Goal: Task Accomplishment & Management: Complete application form

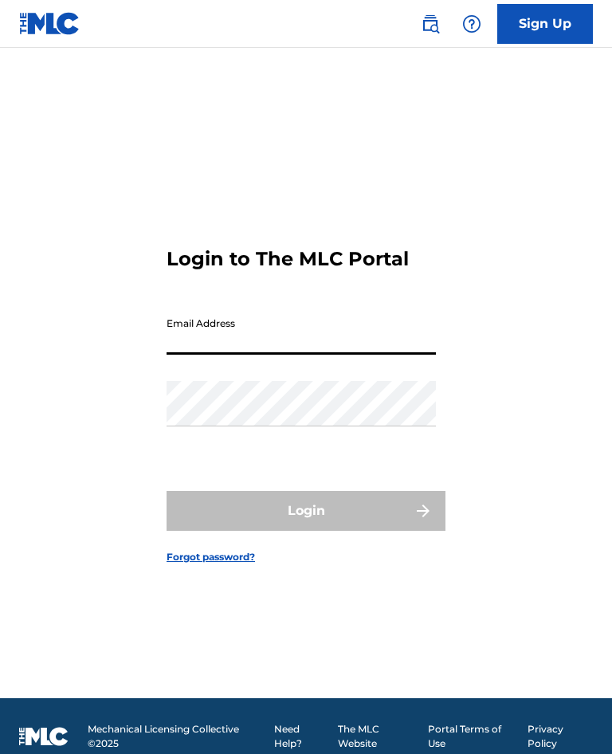
click at [362, 350] on input "Email Address" at bounding box center [301, 331] width 269 height 45
type input "[EMAIL_ADDRESS][DOMAIN_NAME]"
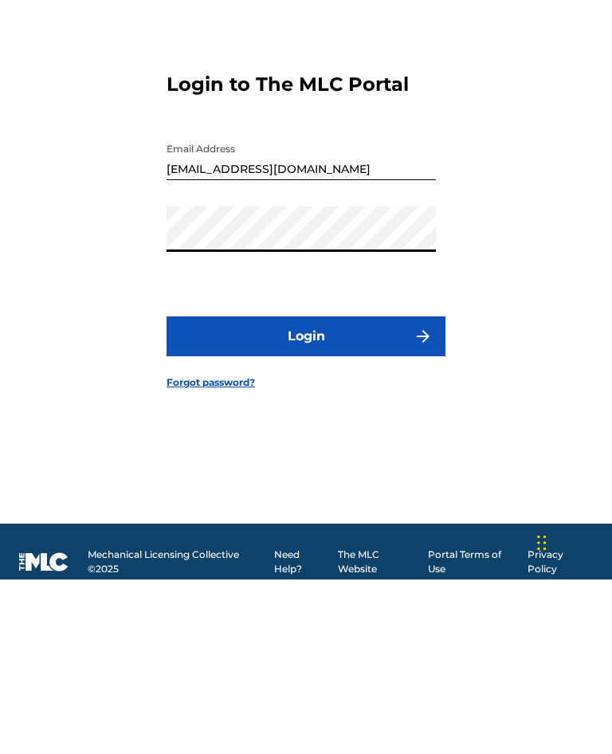
click at [379, 491] on button "Login" at bounding box center [306, 511] width 279 height 40
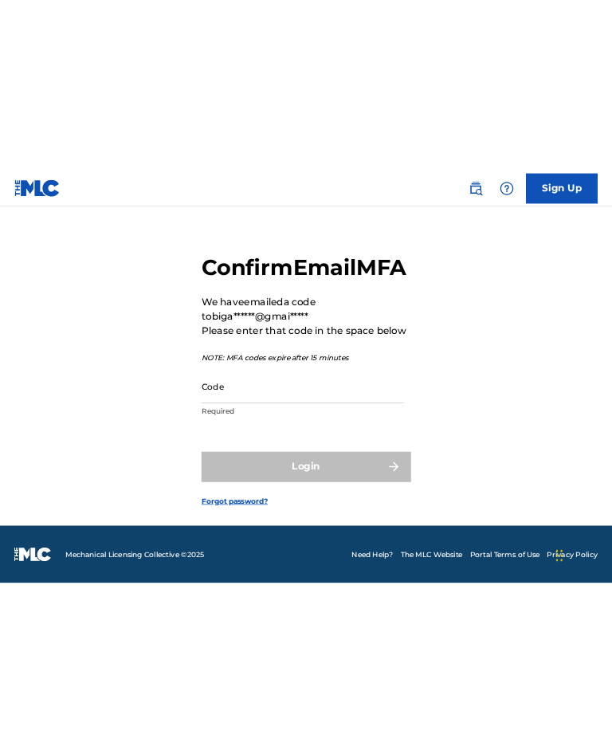
scroll to position [22, 0]
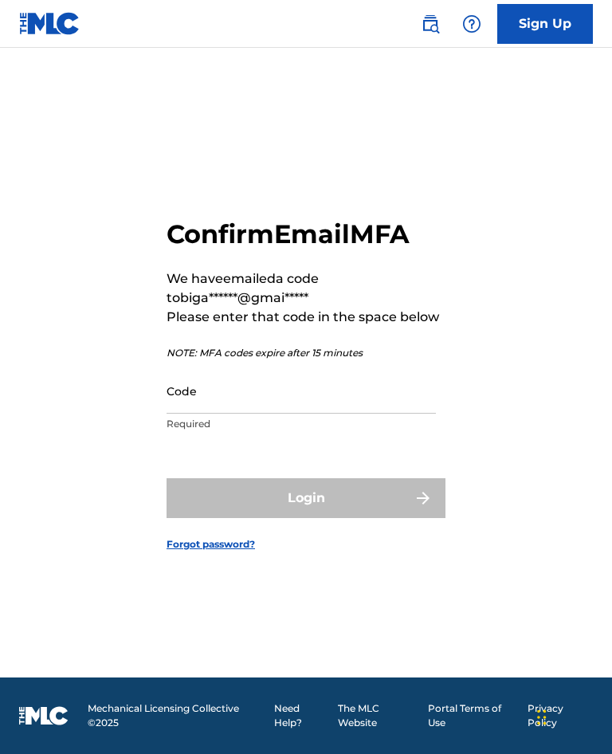
click at [290, 414] on input "Code" at bounding box center [301, 390] width 269 height 45
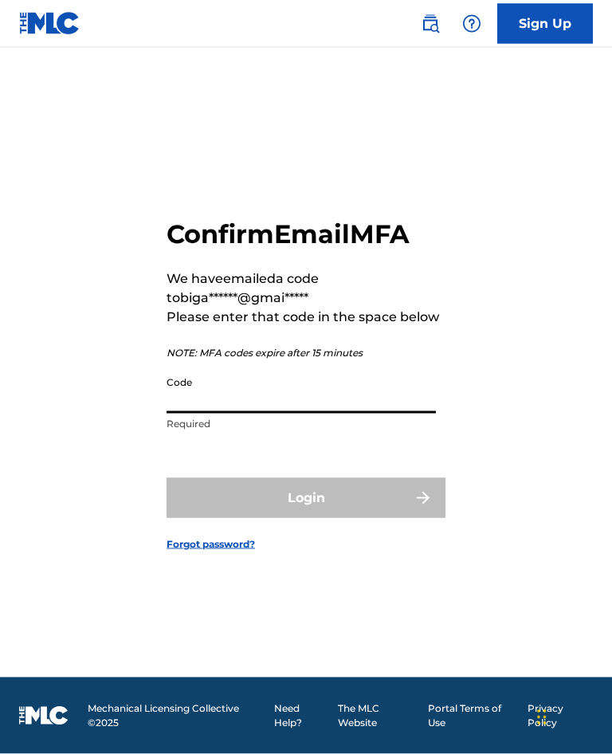
click at [236, 414] on input "Code" at bounding box center [301, 390] width 269 height 45
paste input "110216"
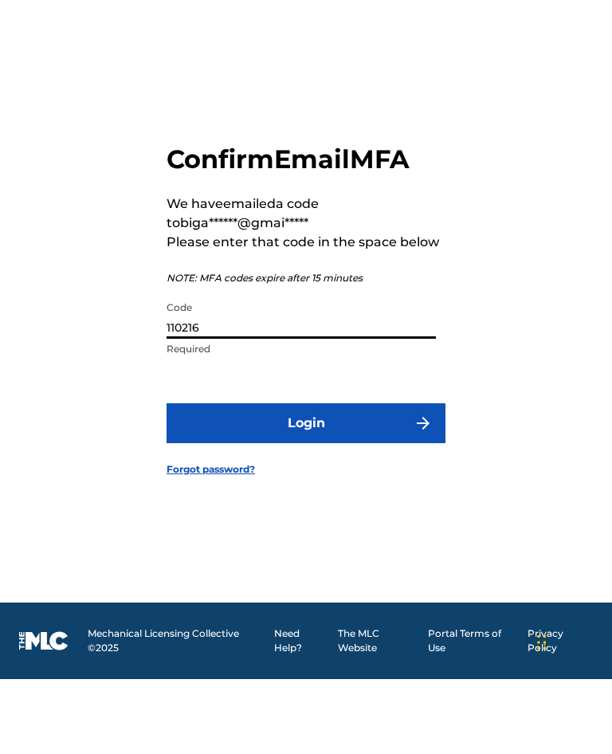
type input "110216"
click at [376, 478] on button "Login" at bounding box center [306, 498] width 279 height 40
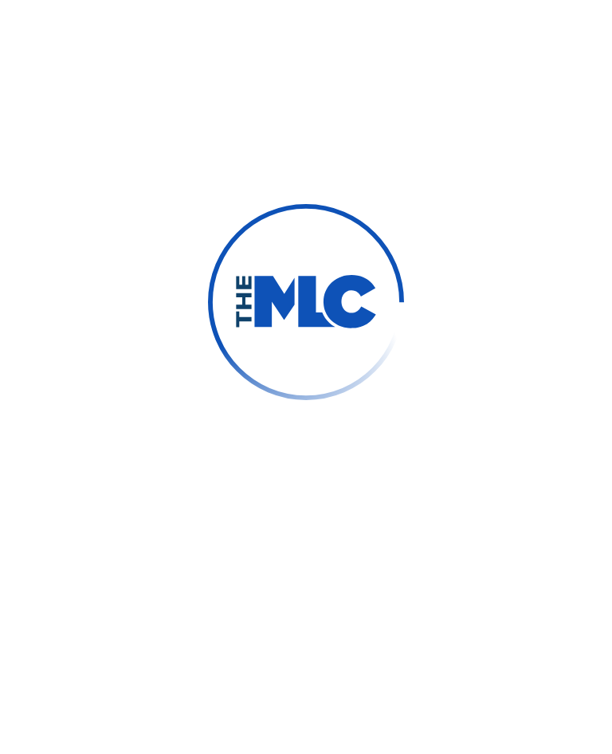
scroll to position [51, 0]
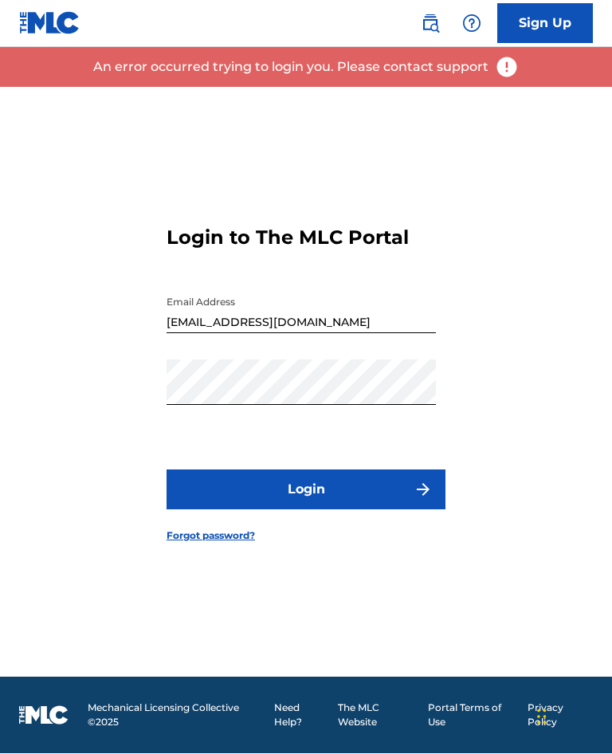
click at [383, 483] on button "Login" at bounding box center [306, 490] width 279 height 40
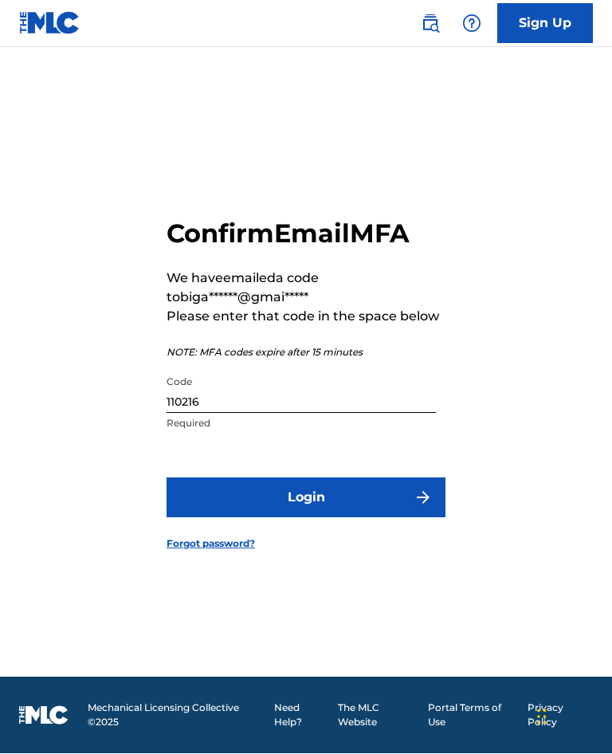
click at [374, 414] on input "110216" at bounding box center [301, 390] width 269 height 45
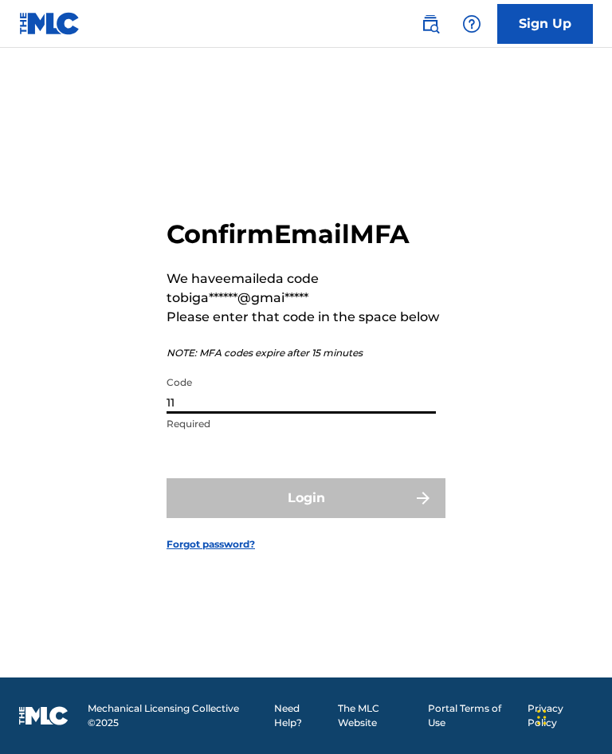
type input "1"
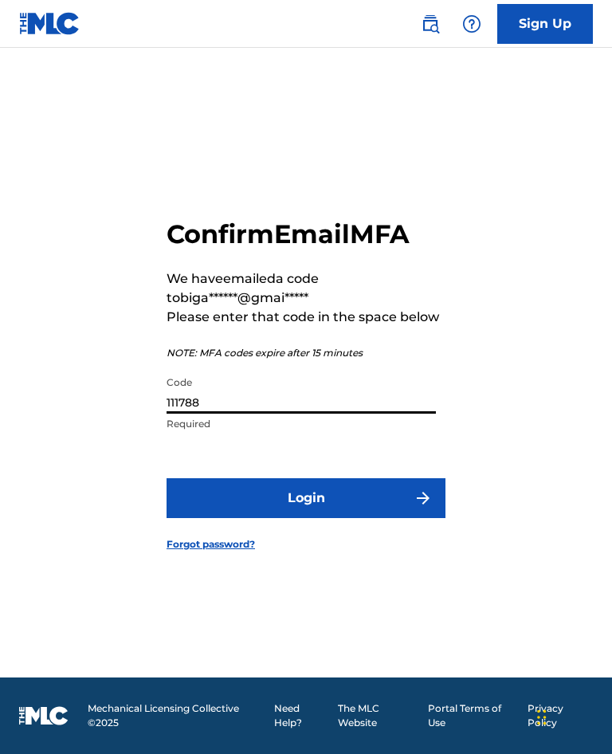
type input "111788"
click at [402, 482] on button "Login" at bounding box center [306, 498] width 279 height 40
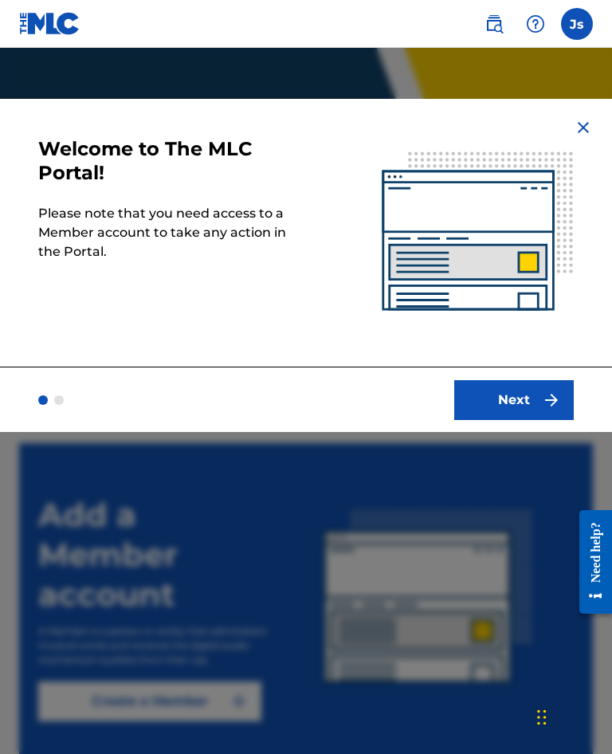
click at [518, 390] on button "Next" at bounding box center [514, 400] width 120 height 40
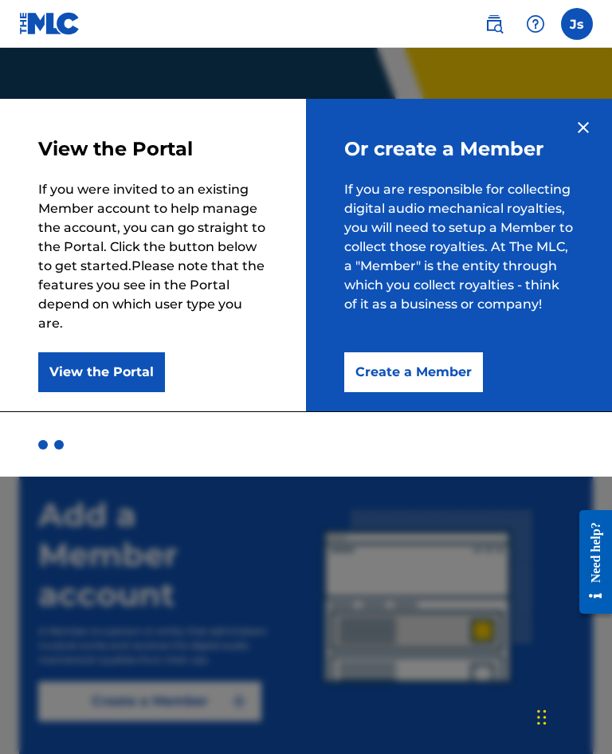
click at [446, 385] on button "Create a Member" at bounding box center [413, 372] width 139 height 40
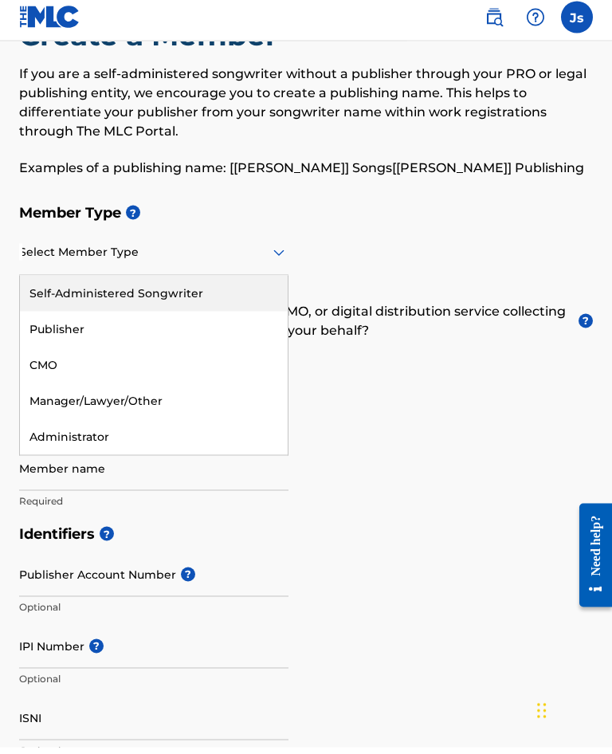
scroll to position [62, 0]
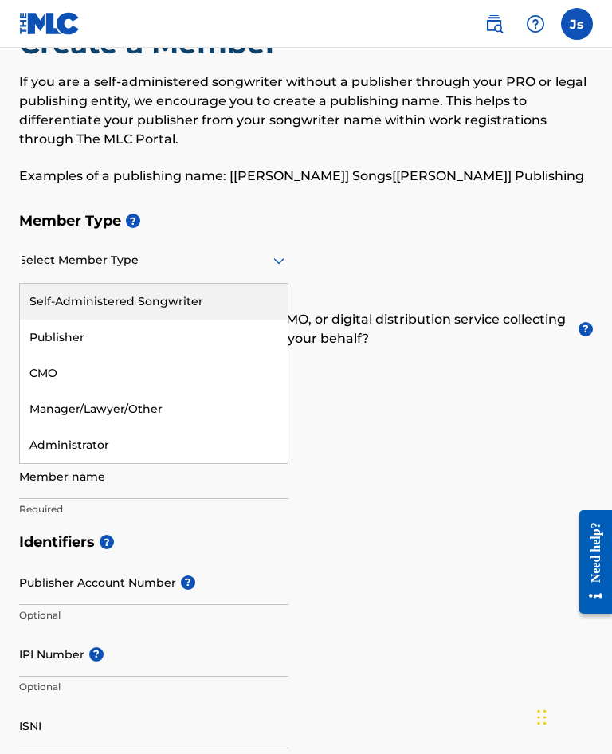
click at [61, 316] on div "Self-Administered Songwriter" at bounding box center [154, 302] width 268 height 36
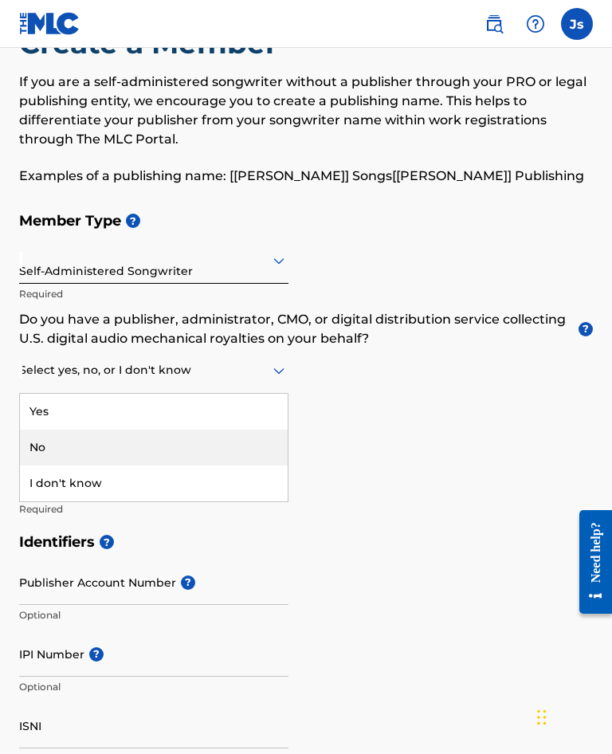
click at [48, 465] on div "No" at bounding box center [154, 448] width 268 height 36
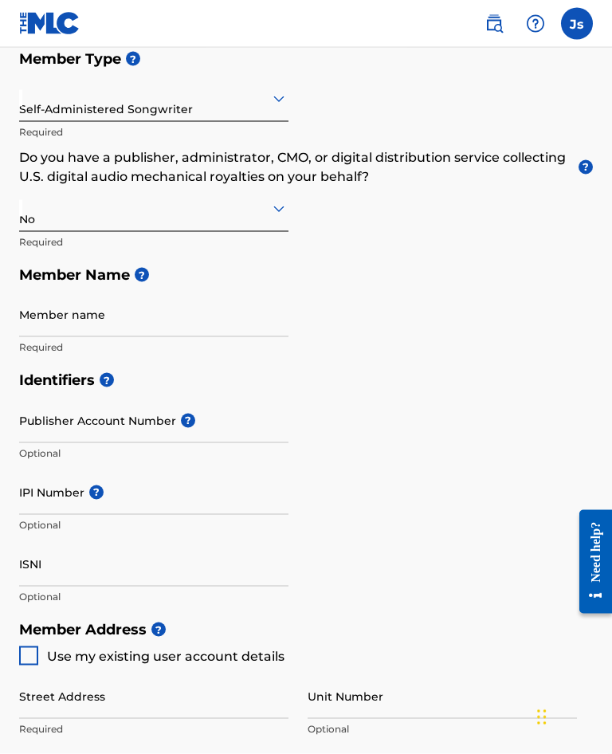
scroll to position [225, 0]
click at [50, 334] on input "Member name" at bounding box center [153, 313] width 269 height 45
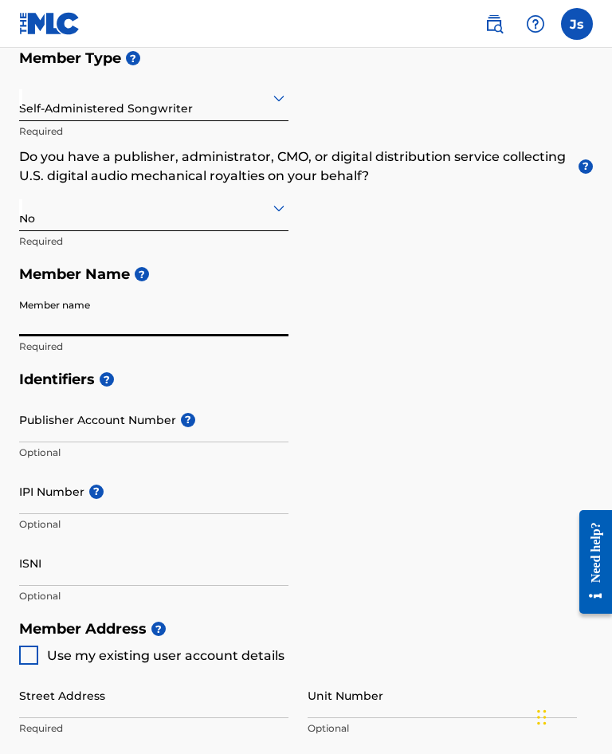
click at [143, 281] on span "?" at bounding box center [142, 274] width 14 height 14
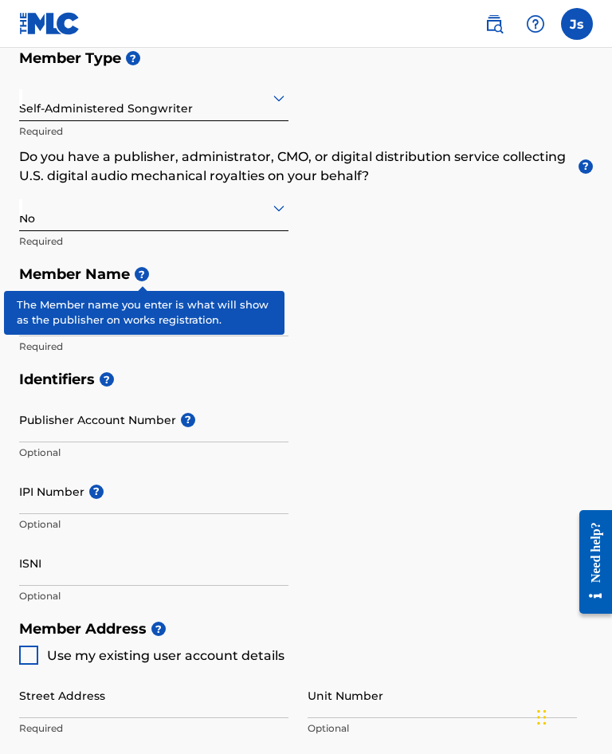
click at [502, 381] on h5 "Identifiers ?" at bounding box center [306, 380] width 574 height 34
click at [143, 281] on span "?" at bounding box center [142, 274] width 14 height 14
click at [483, 350] on div "Member Type ? Self-Administered Songwriter Required Do you have a publisher, ad…" at bounding box center [306, 201] width 574 height 321
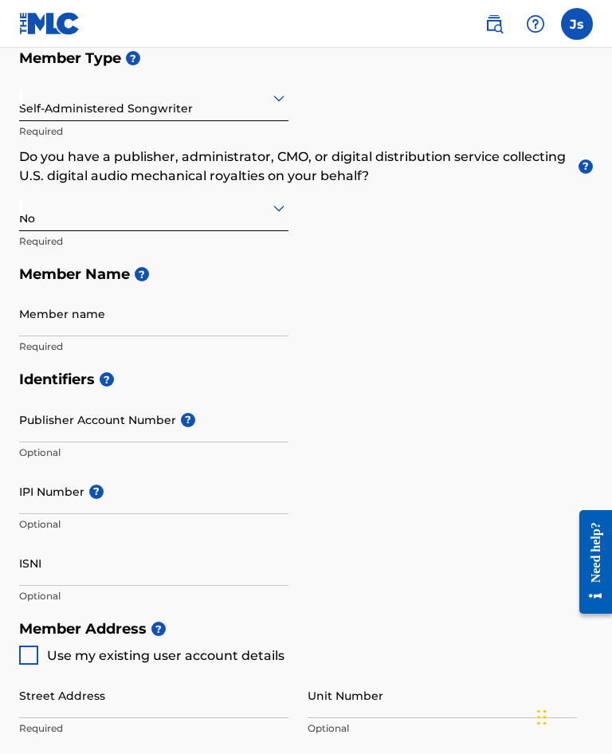
click at [36, 327] on input "Member name" at bounding box center [153, 313] width 269 height 45
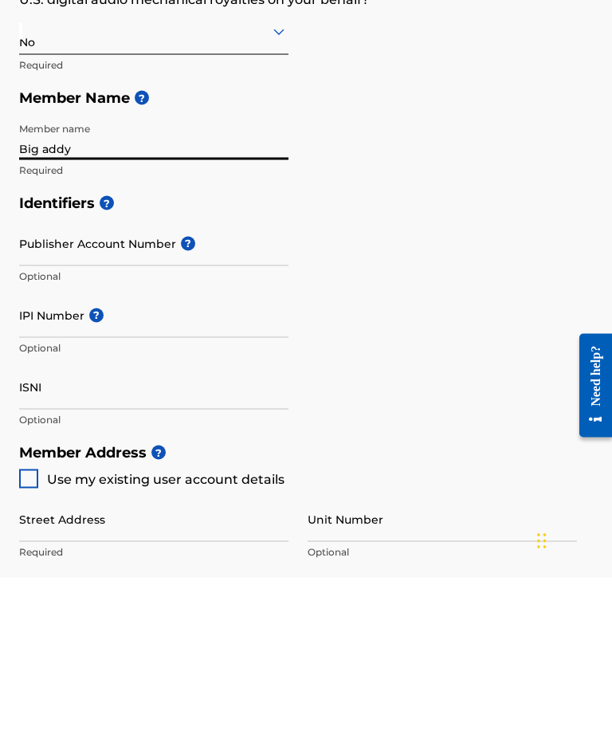
type input "Big addy"
click at [181, 413] on span "?" at bounding box center [188, 420] width 14 height 14
click at [179, 397] on input "Publisher Account Number ?" at bounding box center [153, 419] width 269 height 45
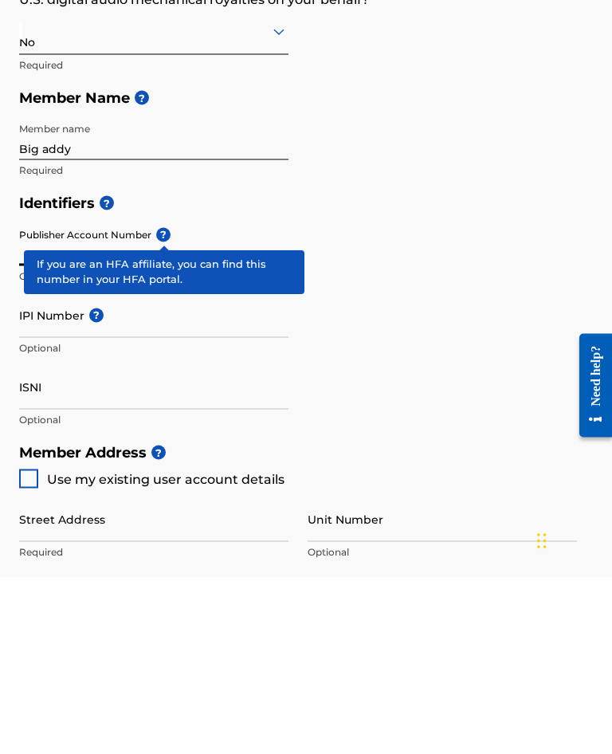
click at [389, 169] on div "Member Type ? Self-Administered Songwriter Required Do you have a publisher, ad…" at bounding box center [306, 201] width 574 height 321
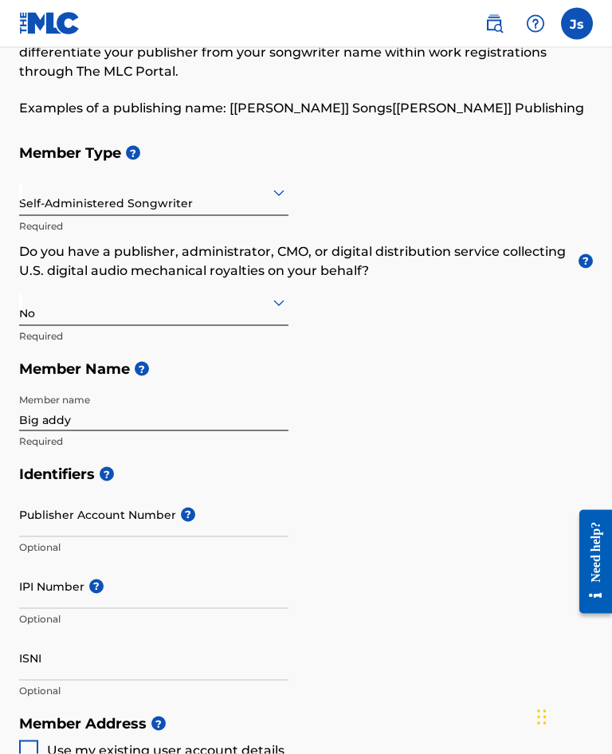
scroll to position [132, 0]
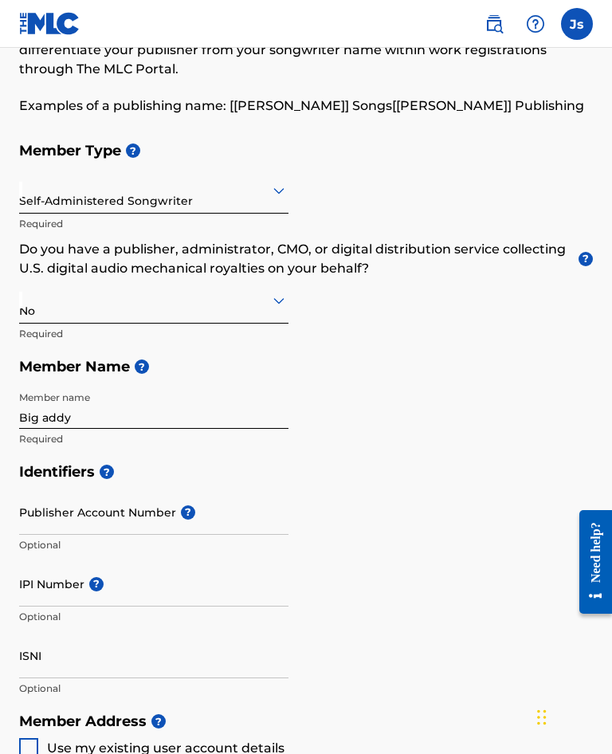
click at [101, 591] on span "?" at bounding box center [96, 584] width 14 height 14
click at [101, 605] on input "IPI Number ?" at bounding box center [153, 583] width 269 height 45
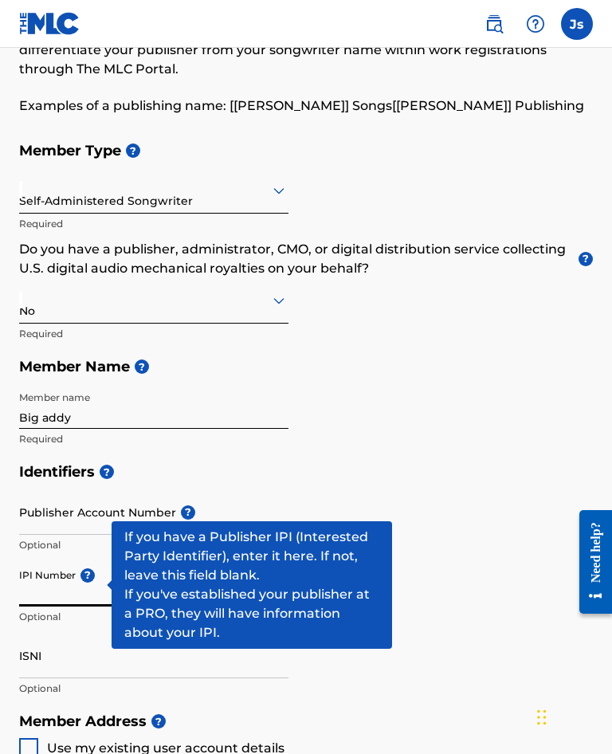
scroll to position [214, 0]
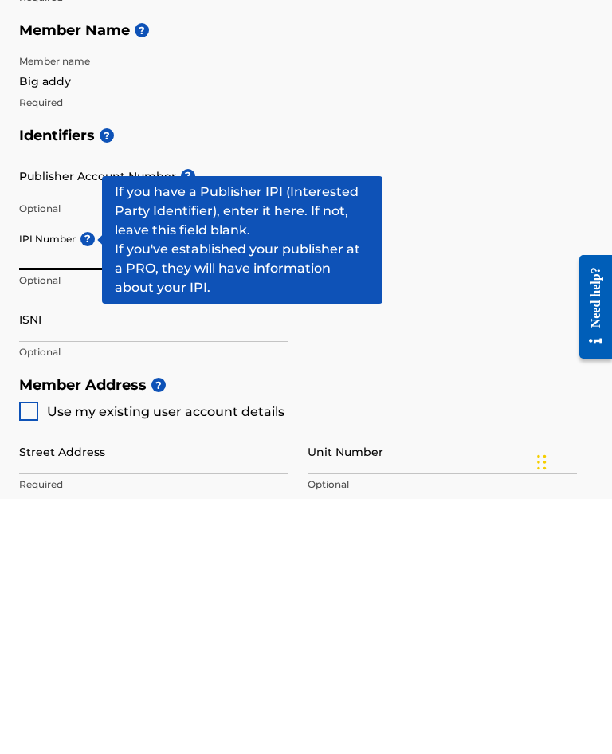
click at [492, 374] on h5 "Identifiers ?" at bounding box center [306, 391] width 574 height 34
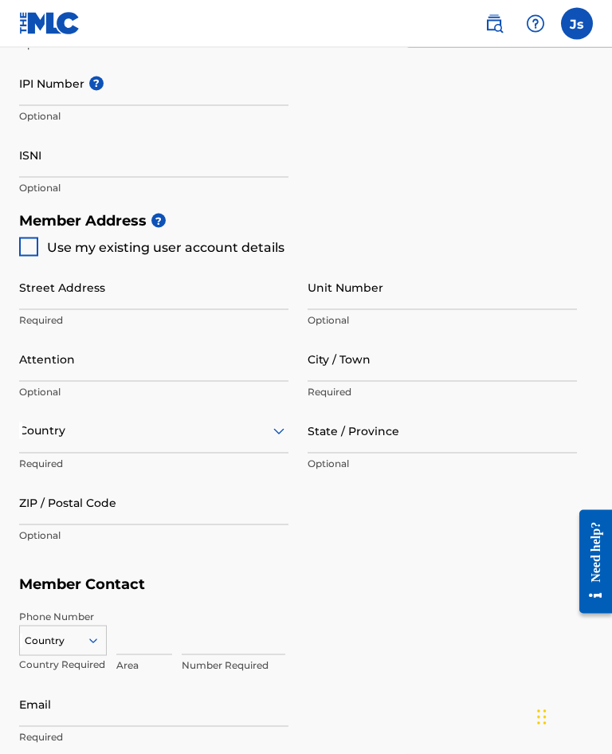
click at [231, 289] on input "Street Address" at bounding box center [153, 287] width 269 height 45
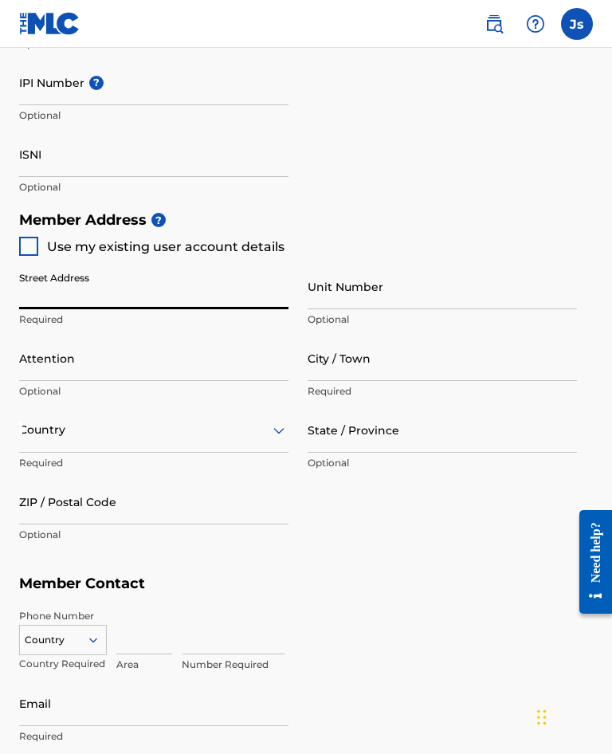
scroll to position [633, 0]
type input "[STREET_ADDRESS]"
click at [228, 378] on input "Attention" at bounding box center [153, 358] width 269 height 45
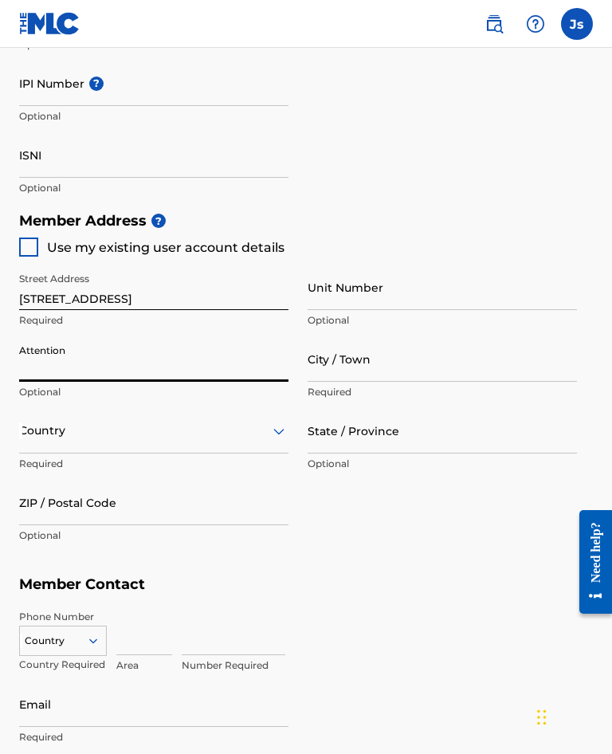
click at [413, 376] on input "City / Town" at bounding box center [442, 358] width 269 height 45
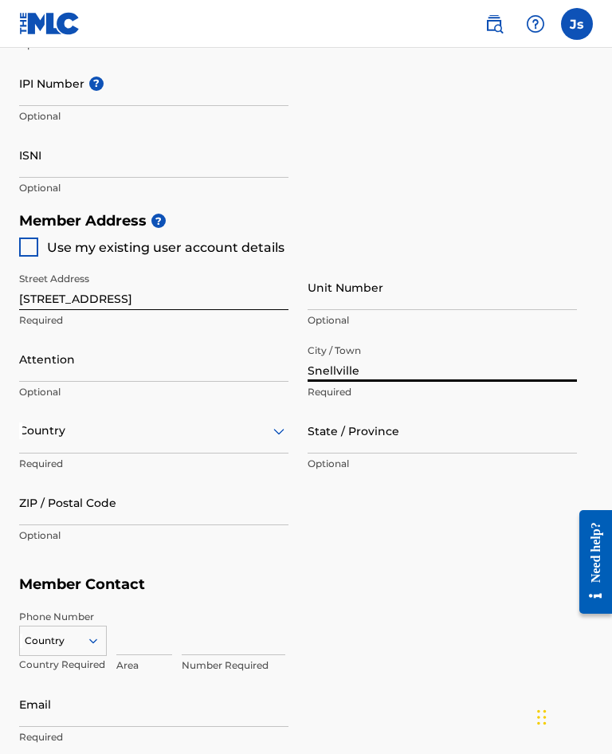
type input "Snellville"
click at [387, 444] on input "State / Province" at bounding box center [442, 430] width 269 height 45
type input "[US_STATE]"
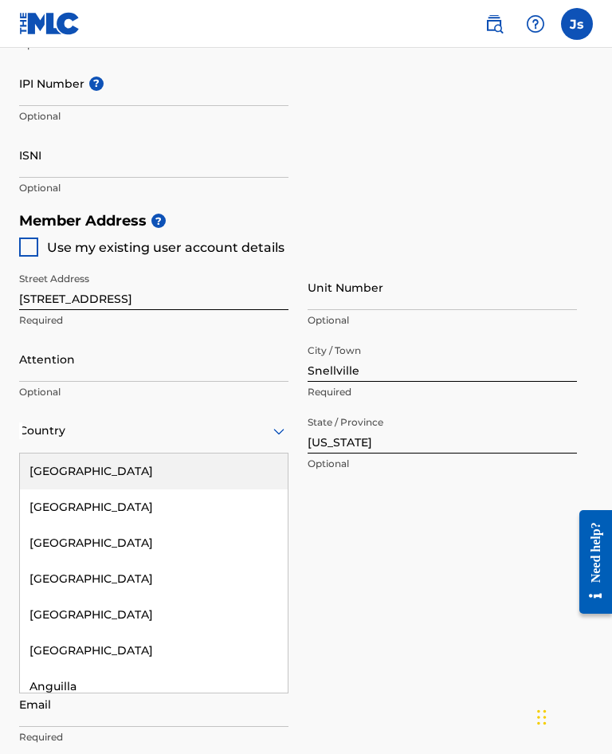
click at [57, 487] on div "[GEOGRAPHIC_DATA]" at bounding box center [154, 472] width 268 height 36
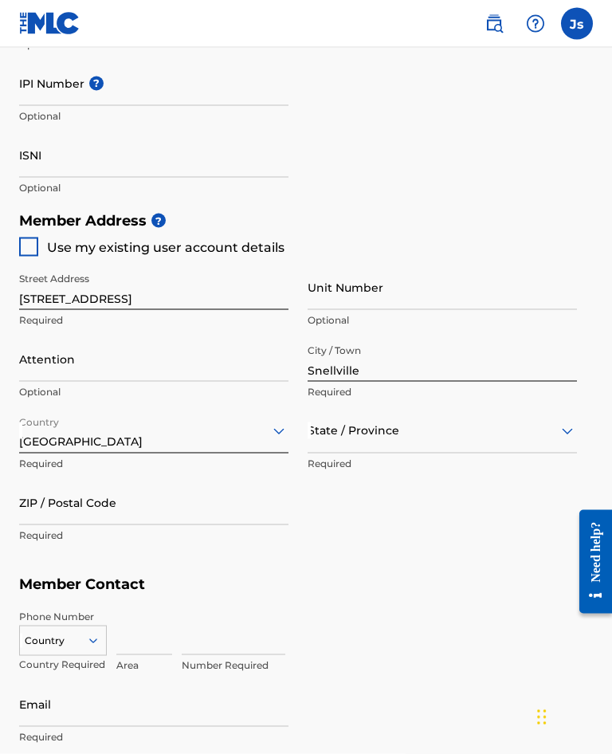
click at [222, 524] on input "ZIP / Postal Code" at bounding box center [153, 502] width 269 height 45
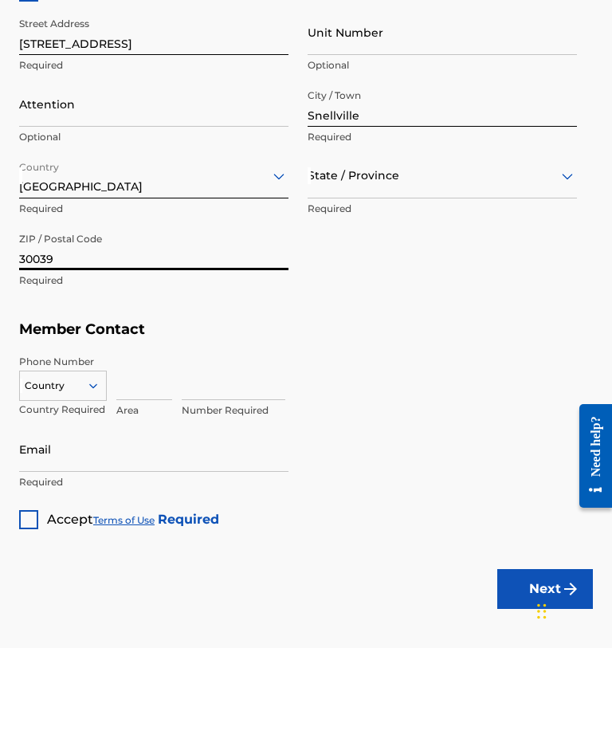
scroll to position [784, 0]
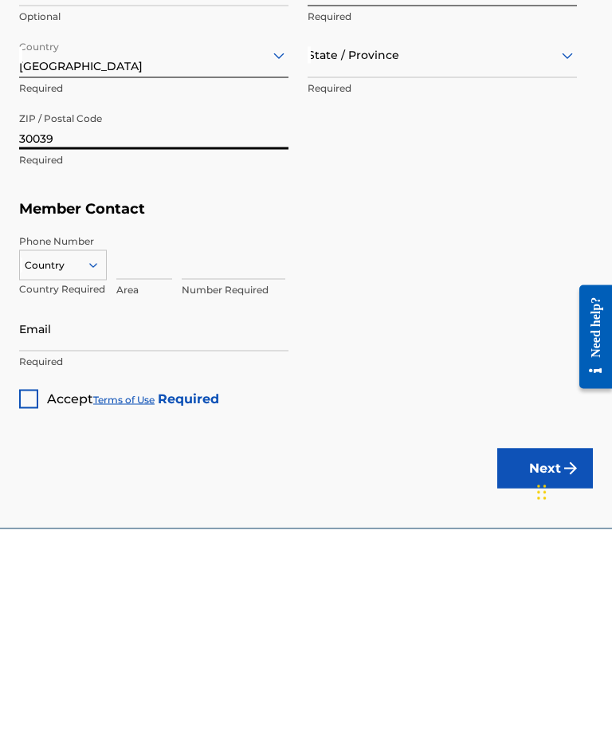
type input "30039"
click at [145, 459] on input at bounding box center [144, 481] width 56 height 45
type input "470"
click at [238, 459] on input at bounding box center [234, 481] width 104 height 45
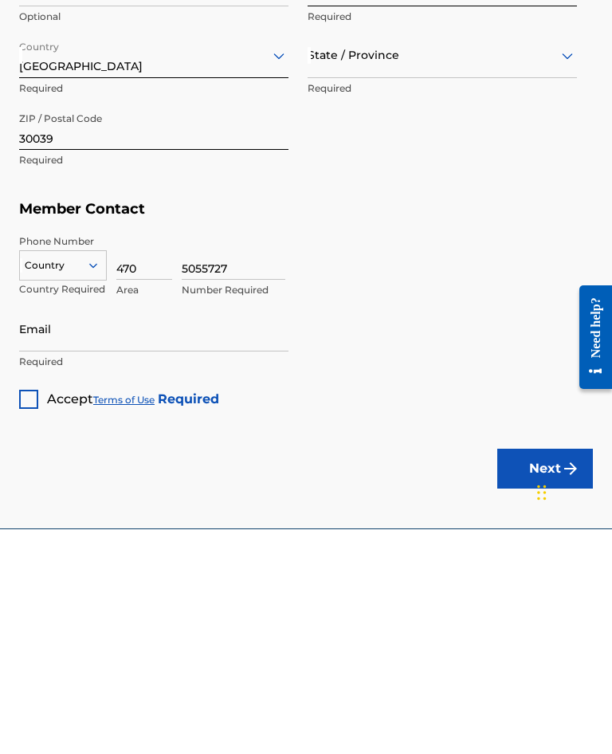
type input "5055727"
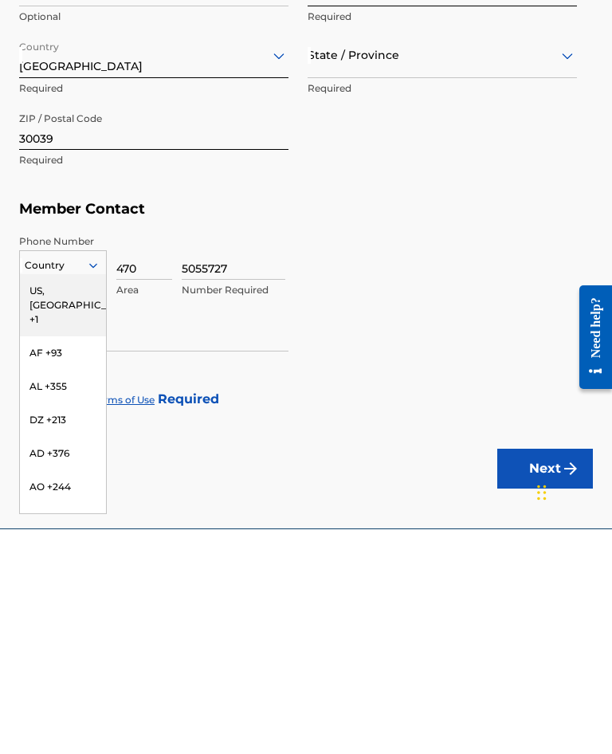
click at [81, 499] on div "US, [GEOGRAPHIC_DATA] +1" at bounding box center [63, 530] width 86 height 62
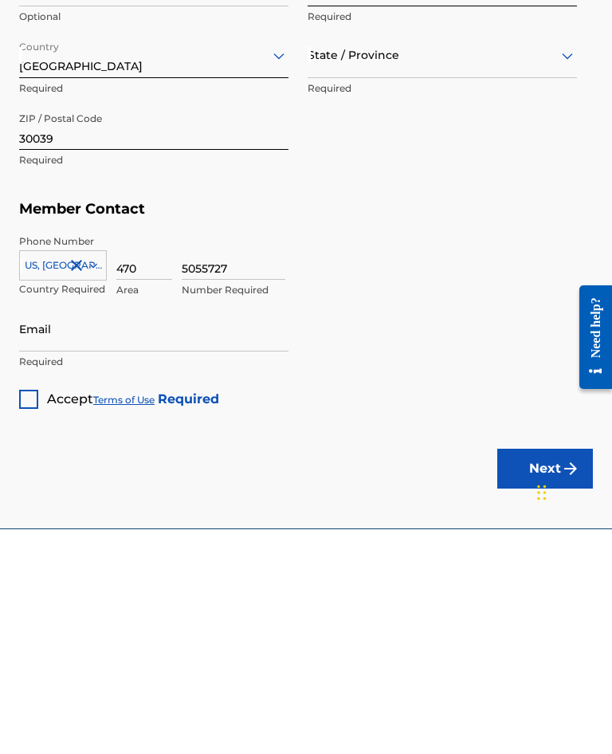
scroll to position [846, 0]
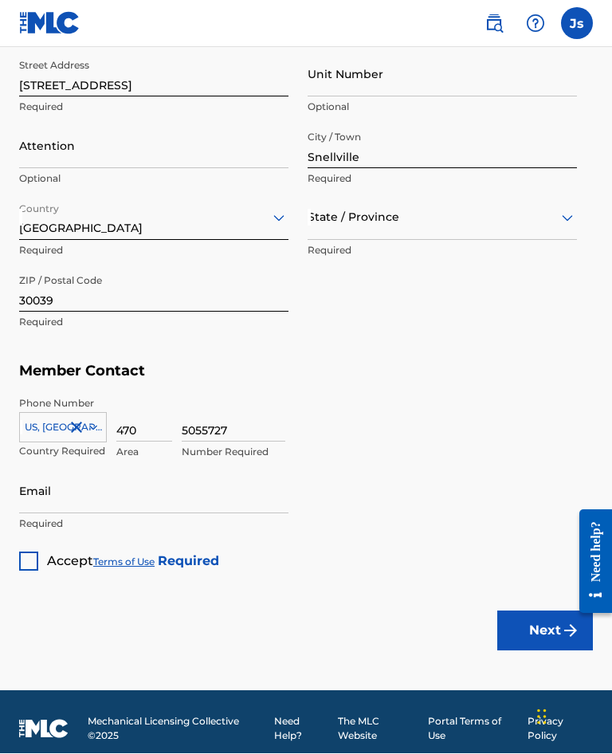
click at [163, 511] on input "Email" at bounding box center [153, 491] width 269 height 45
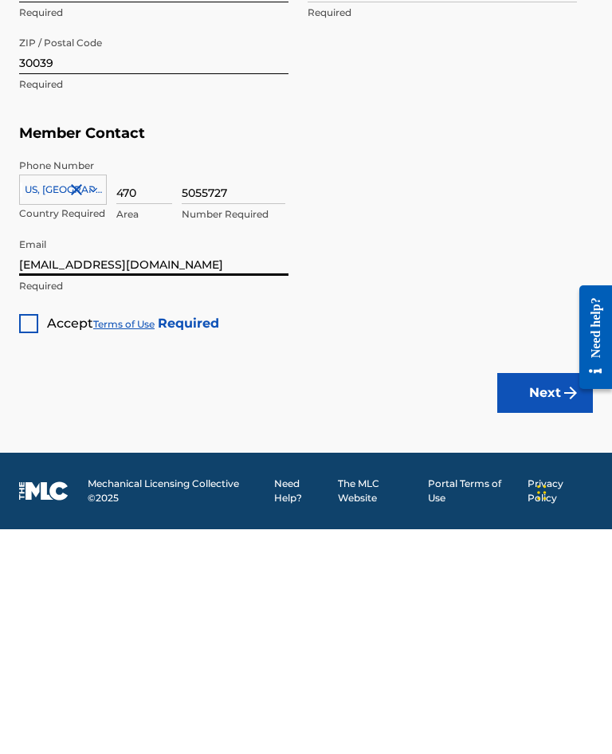
type input "[EMAIL_ADDRESS][DOMAIN_NAME]"
click at [25, 539] on div at bounding box center [28, 548] width 19 height 19
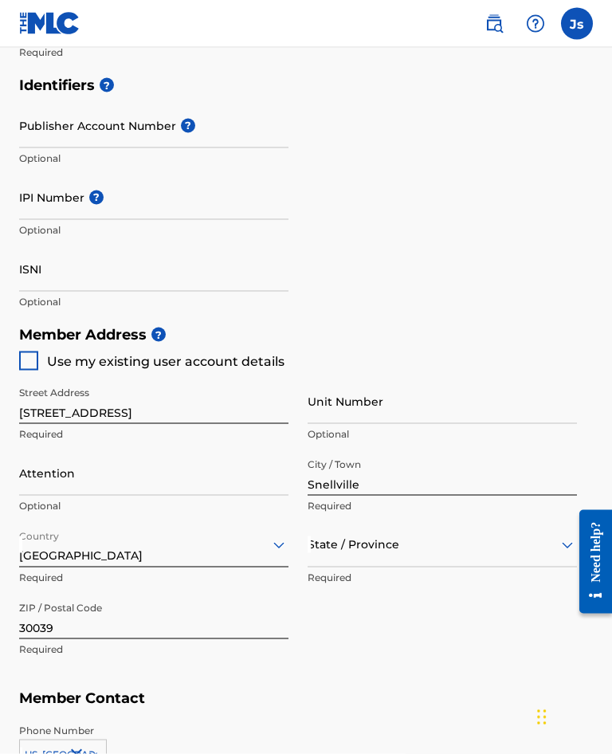
scroll to position [846, 0]
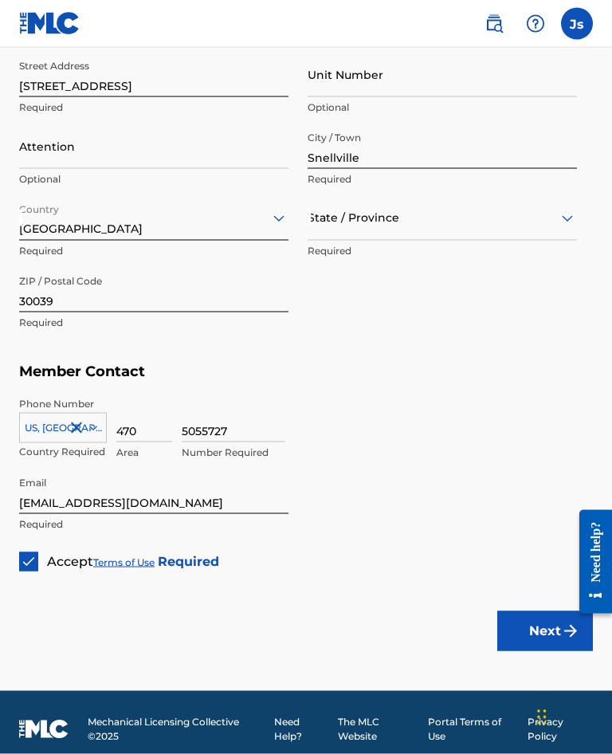
click at [520, 636] on button "Next" at bounding box center [545, 631] width 96 height 40
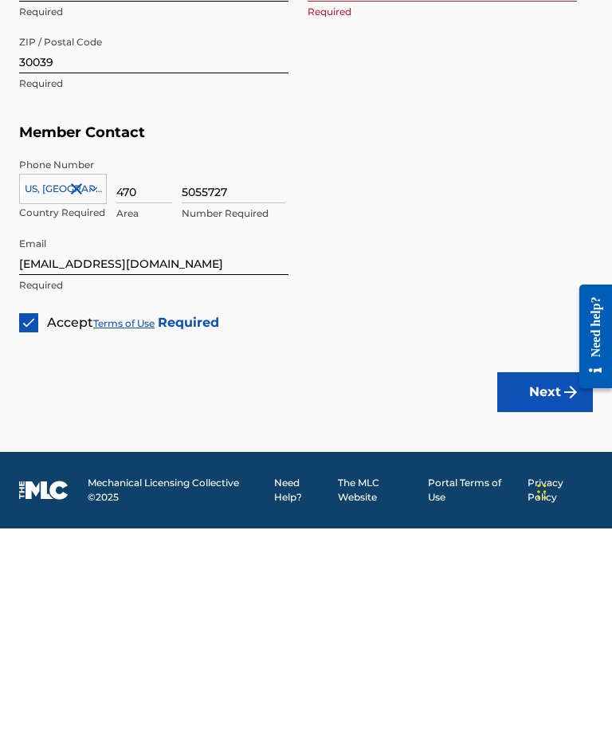
click at [532, 598] on button "Next" at bounding box center [545, 618] width 96 height 40
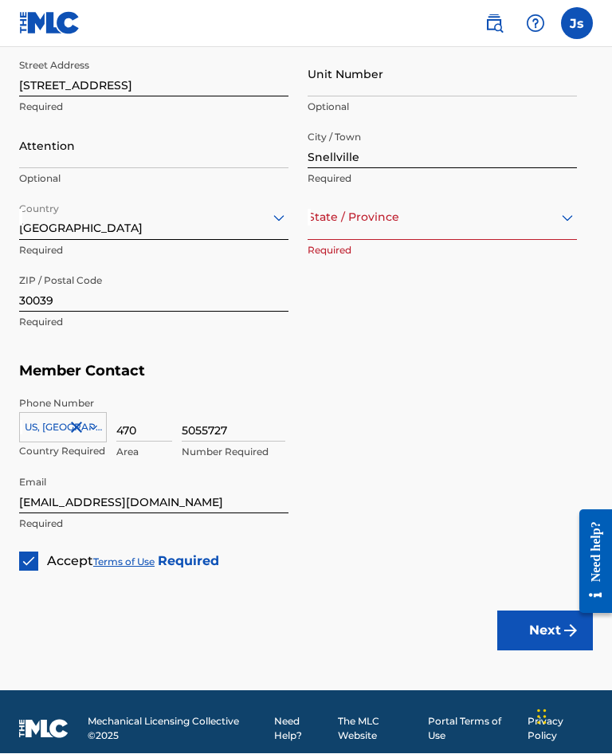
click at [545, 638] on button "Next" at bounding box center [545, 631] width 96 height 40
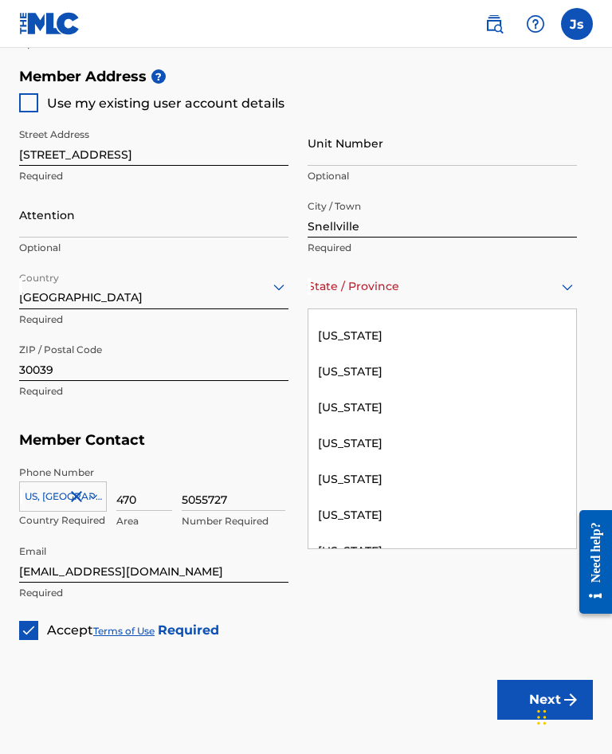
scroll to position [245, 0]
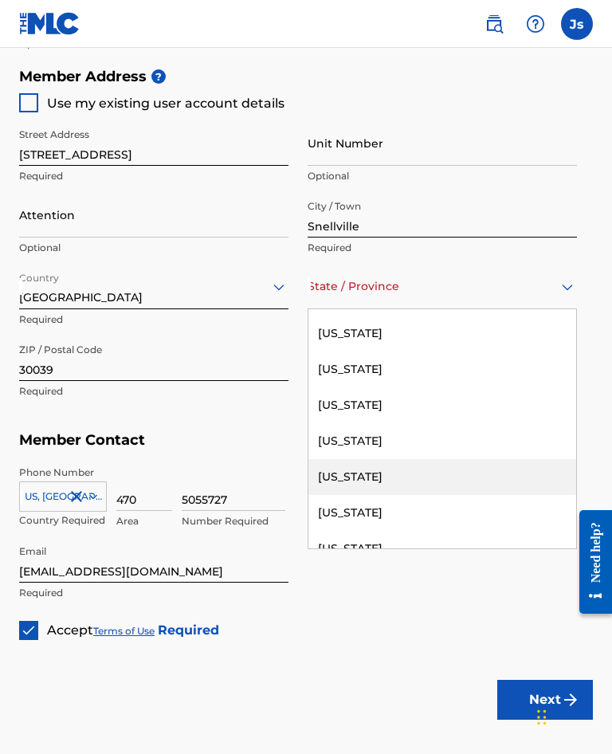
click at [410, 492] on div "[US_STATE]" at bounding box center [442, 477] width 268 height 36
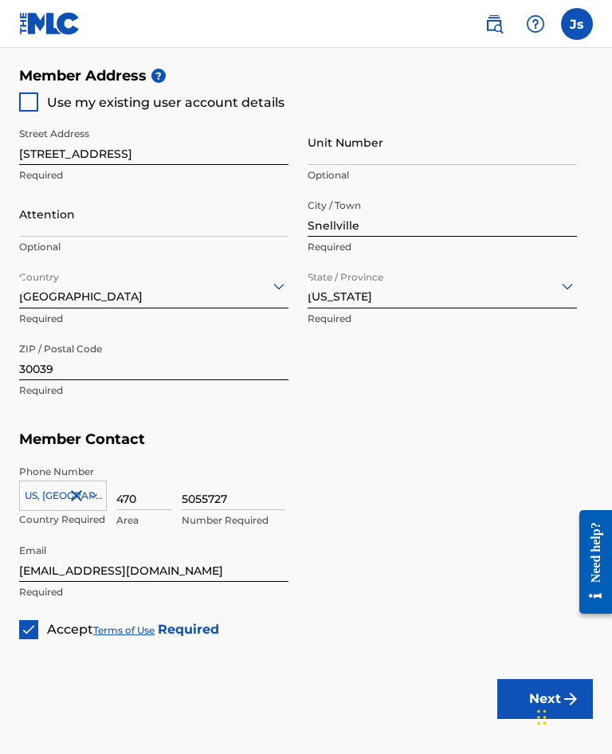
scroll to position [846, 0]
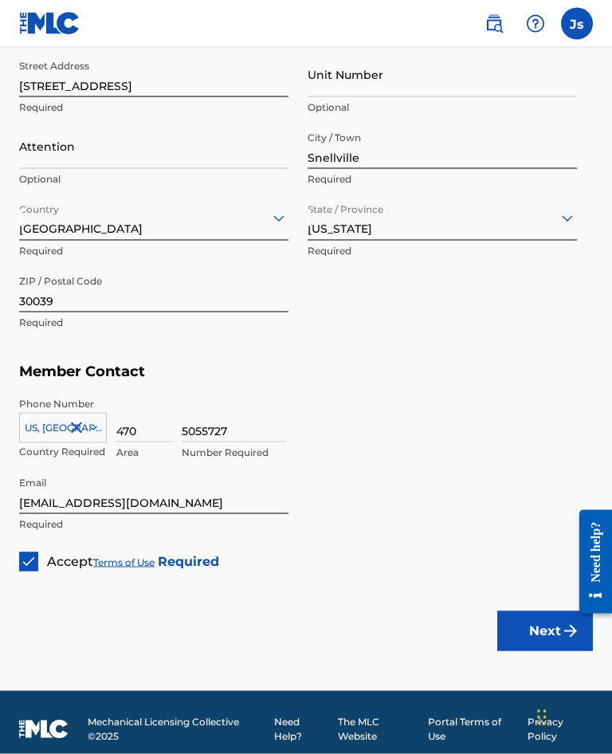
click at [537, 645] on button "Next" at bounding box center [545, 631] width 96 height 40
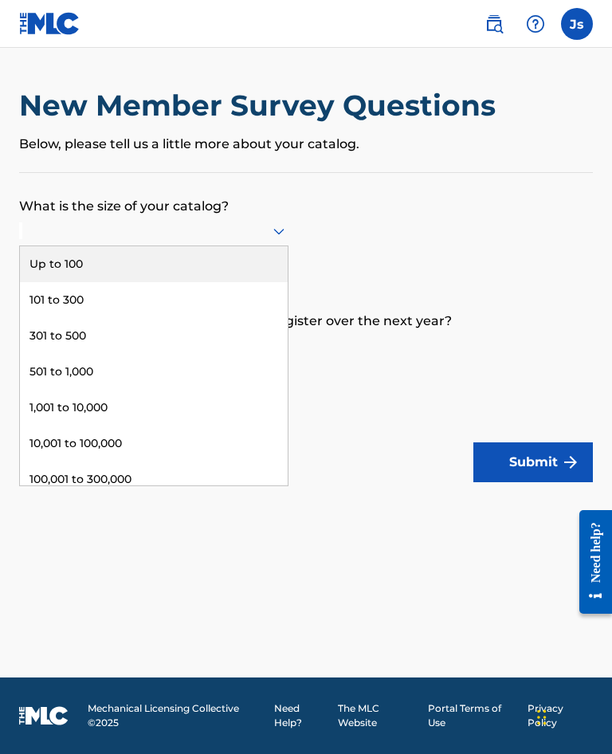
click at [194, 281] on div "Up to 100" at bounding box center [154, 264] width 268 height 36
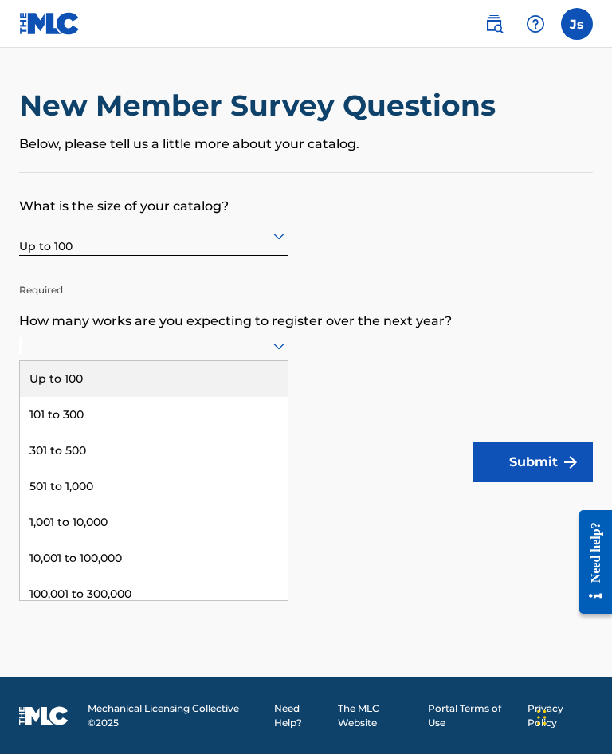
click at [206, 414] on div "101 to 300" at bounding box center [154, 415] width 268 height 36
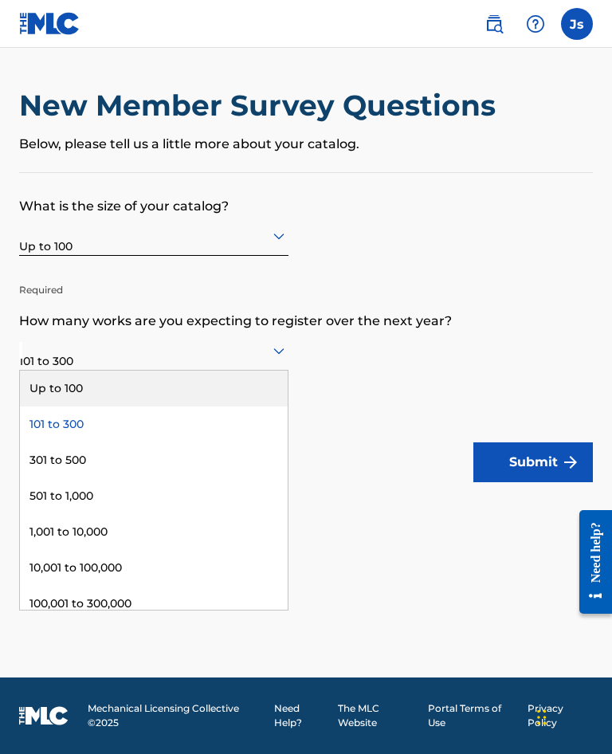
click at [204, 377] on div "Up to 100" at bounding box center [154, 389] width 268 height 36
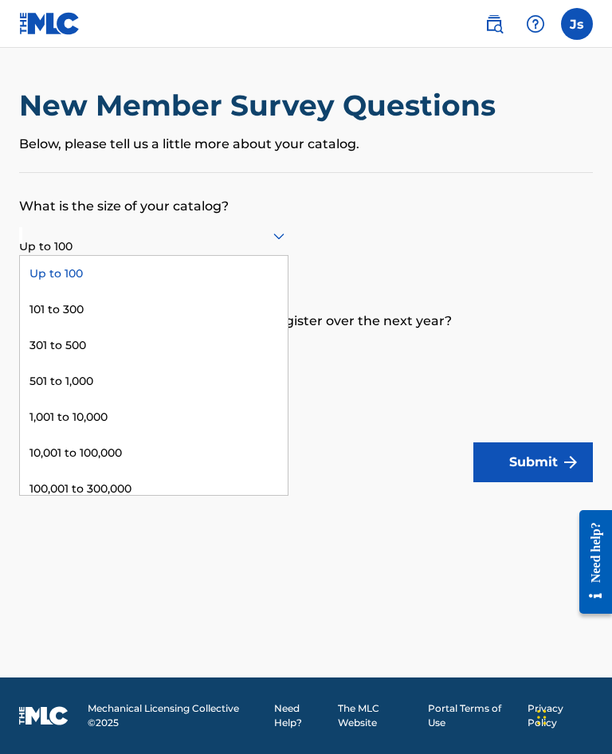
click at [164, 312] on div "101 to 300" at bounding box center [154, 310] width 268 height 36
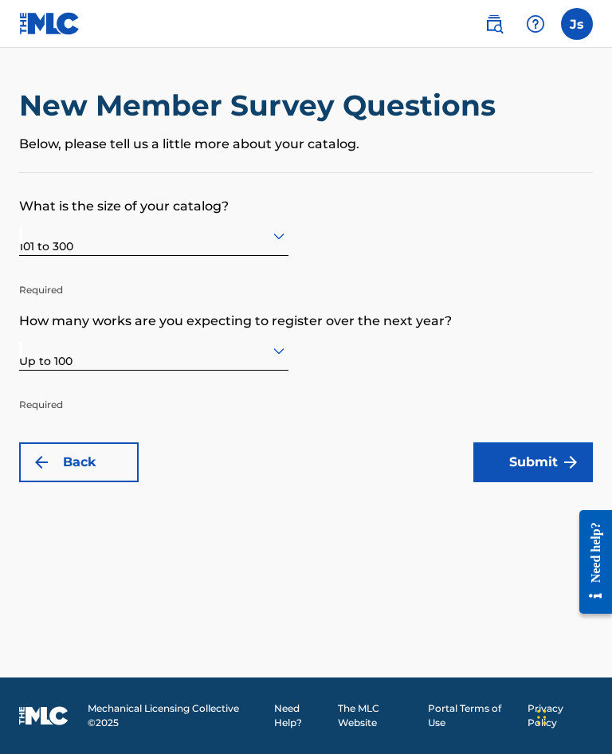
click at [550, 456] on button "Submit" at bounding box center [533, 462] width 120 height 40
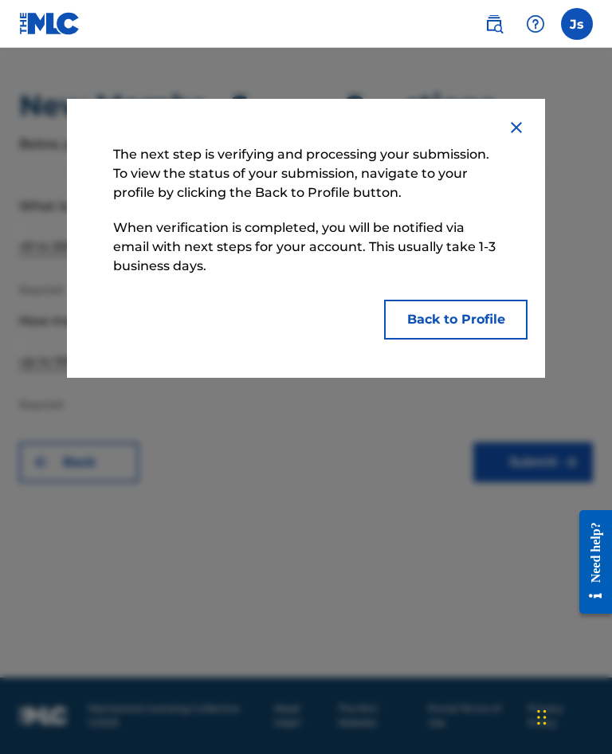
click at [501, 312] on button "Back to Profile" at bounding box center [455, 320] width 143 height 40
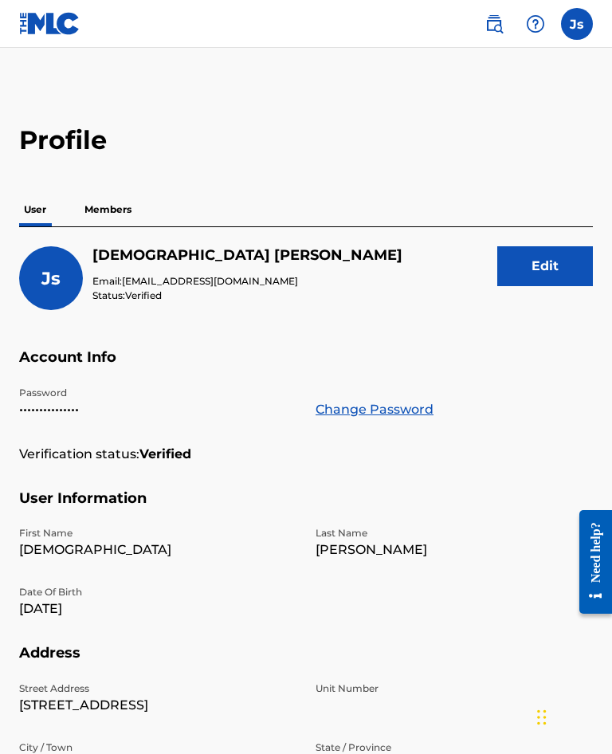
click at [108, 218] on p "Members" at bounding box center [108, 209] width 57 height 33
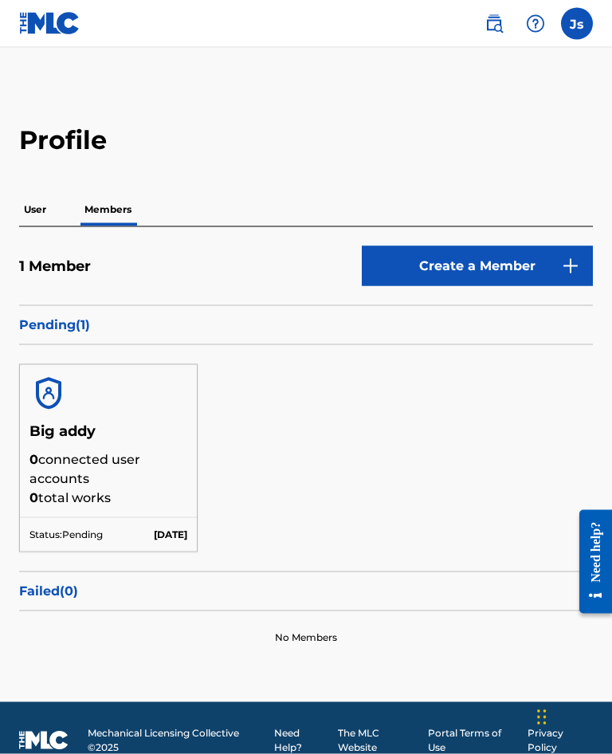
click at [122, 458] on p "0 connected user accounts" at bounding box center [108, 469] width 158 height 38
click at [304, 499] on div "Big addy 0 connected user accounts 0 total works Status: Pending [DATE]" at bounding box center [306, 458] width 574 height 226
click at [163, 539] on p "[DATE]" at bounding box center [170, 535] width 33 height 14
click at [92, 419] on div at bounding box center [108, 393] width 177 height 57
